Goal: Find specific page/section: Find specific page/section

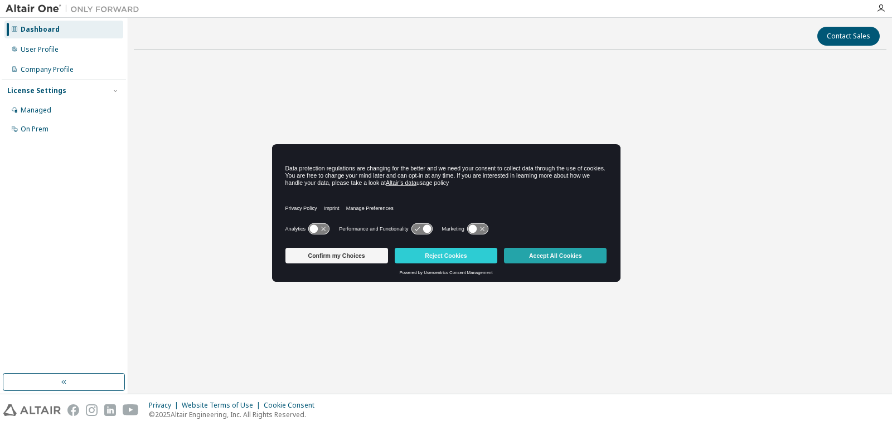
click at [563, 254] on button "Accept All Cookies" at bounding box center [555, 256] width 103 height 16
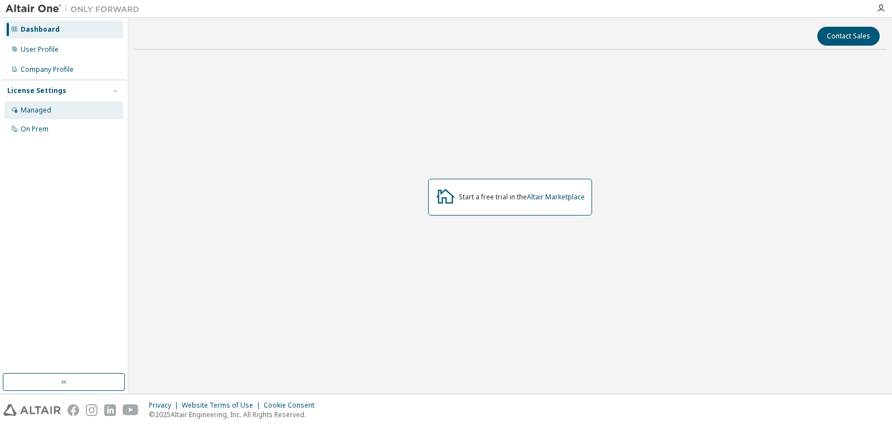
click at [84, 114] on div "Managed" at bounding box center [63, 110] width 119 height 18
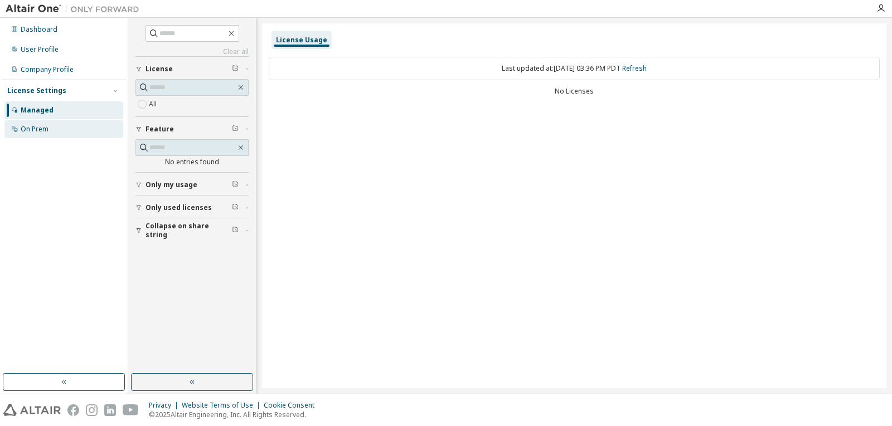
click at [70, 127] on div "On Prem" at bounding box center [63, 129] width 119 height 18
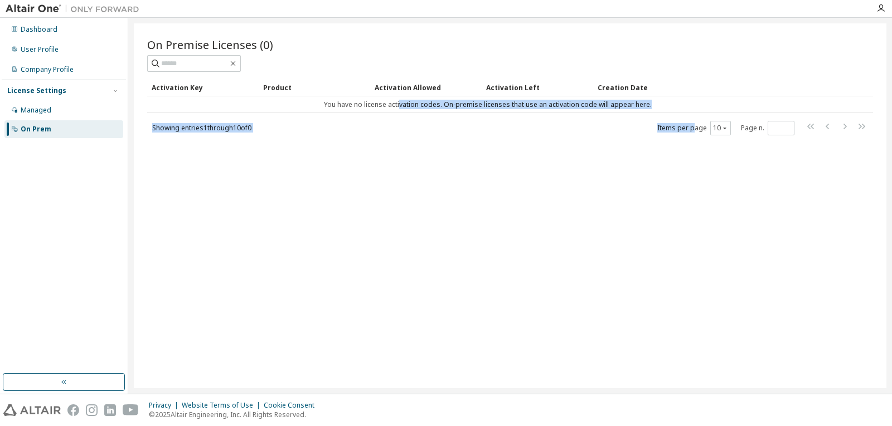
drag, startPoint x: 401, startPoint y: 101, endPoint x: 694, endPoint y: 124, distance: 294.6
click at [694, 124] on div "Activation Key Product Activation Allowed Activation Left Creation Date You hav…" at bounding box center [510, 107] width 726 height 57
click at [464, 132] on div "Showing entries 1 through 10 of 0 Items per page 10 Page n. *" at bounding box center [510, 128] width 726 height 16
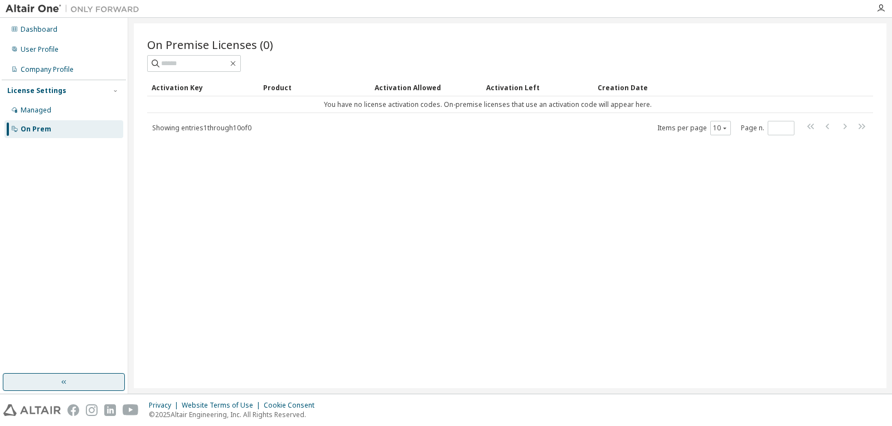
click at [86, 377] on button "button" at bounding box center [64, 382] width 122 height 18
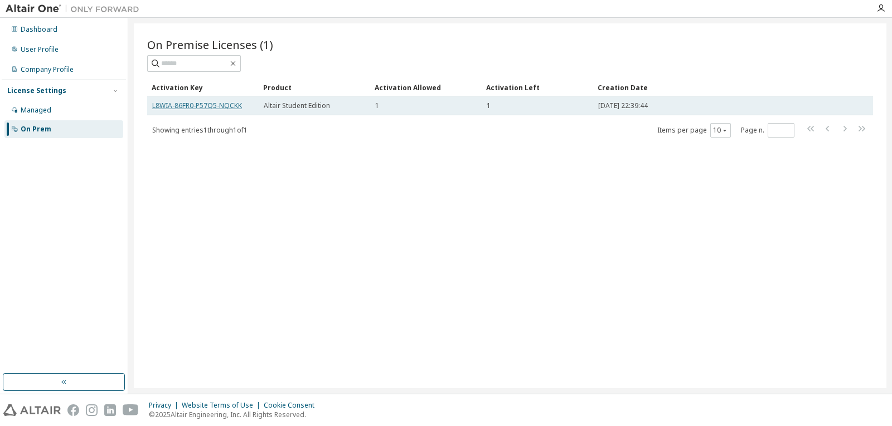
click at [225, 103] on link "L8WIA-86FR0-P57Q5-NQCKK" at bounding box center [197, 105] width 90 height 9
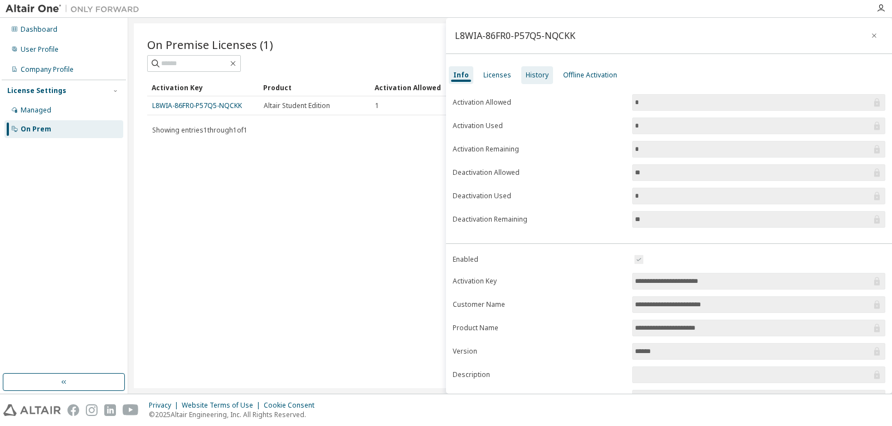
click at [538, 76] on div "History" at bounding box center [537, 75] width 23 height 9
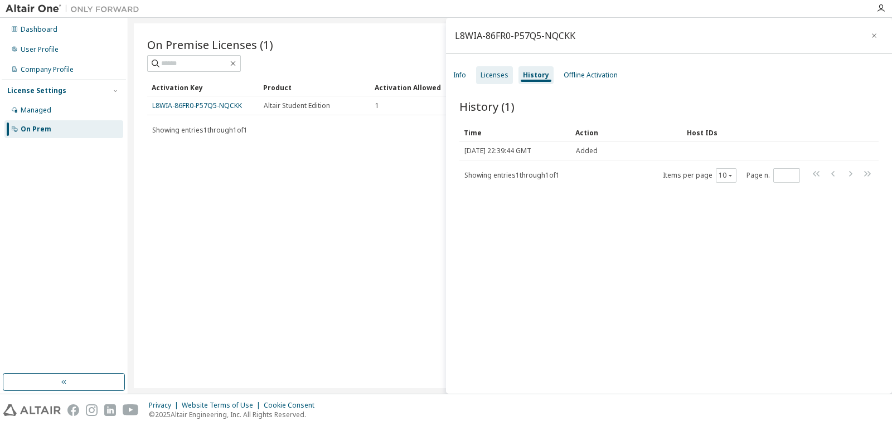
click at [490, 73] on div "Licenses" at bounding box center [494, 75] width 28 height 9
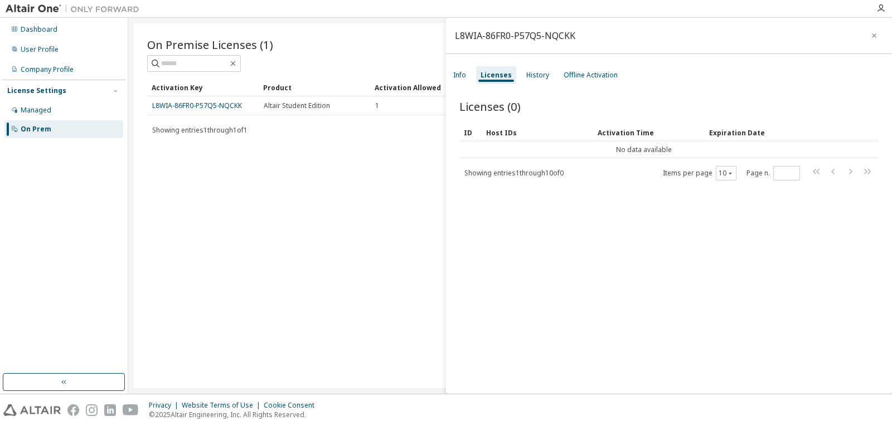
click at [478, 77] on div "Licenses" at bounding box center [496, 75] width 40 height 18
click at [464, 76] on div "Info" at bounding box center [459, 75] width 13 height 9
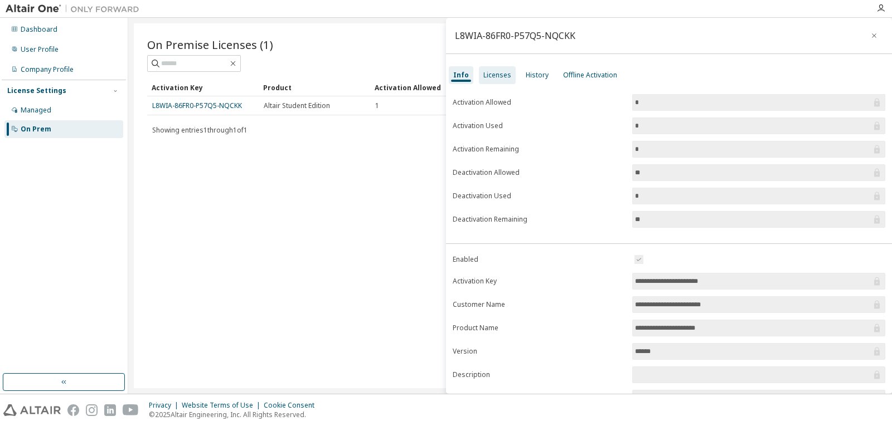
click at [506, 77] on div "Licenses" at bounding box center [497, 75] width 28 height 9
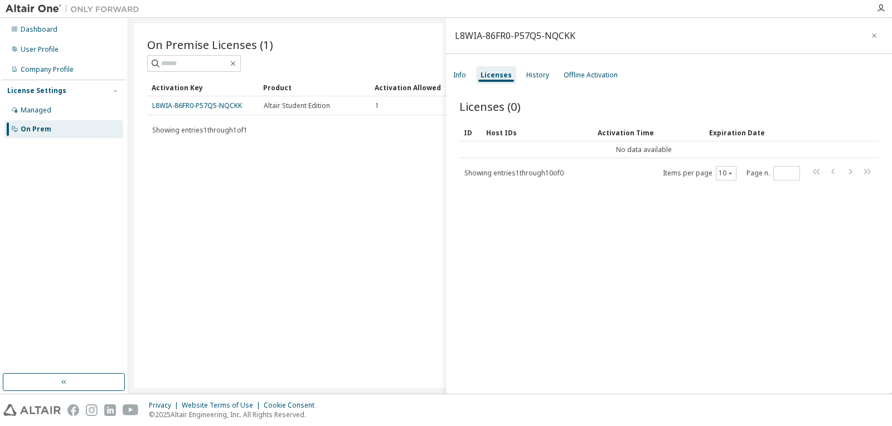
scroll to position [17, 0]
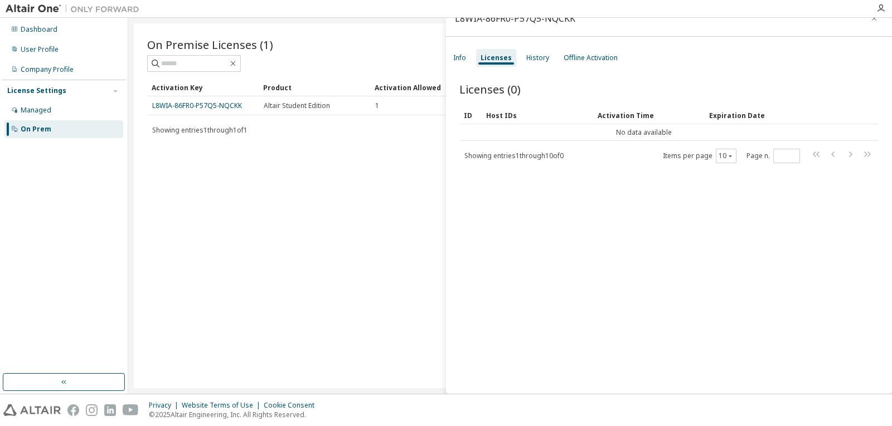
click at [210, 153] on div "On Premise Licenses (1) Clear Load Save Save As Field Operator Value Select fil…" at bounding box center [510, 205] width 752 height 365
